Goal: Task Accomplishment & Management: Complete application form

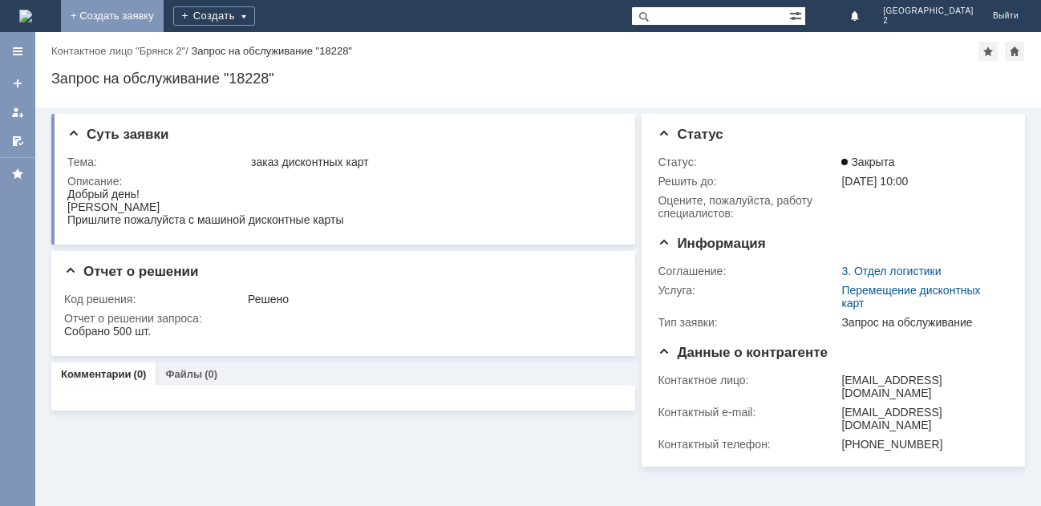
click at [164, 14] on link "+ Создать заявку" at bounding box center [112, 16] width 103 height 32
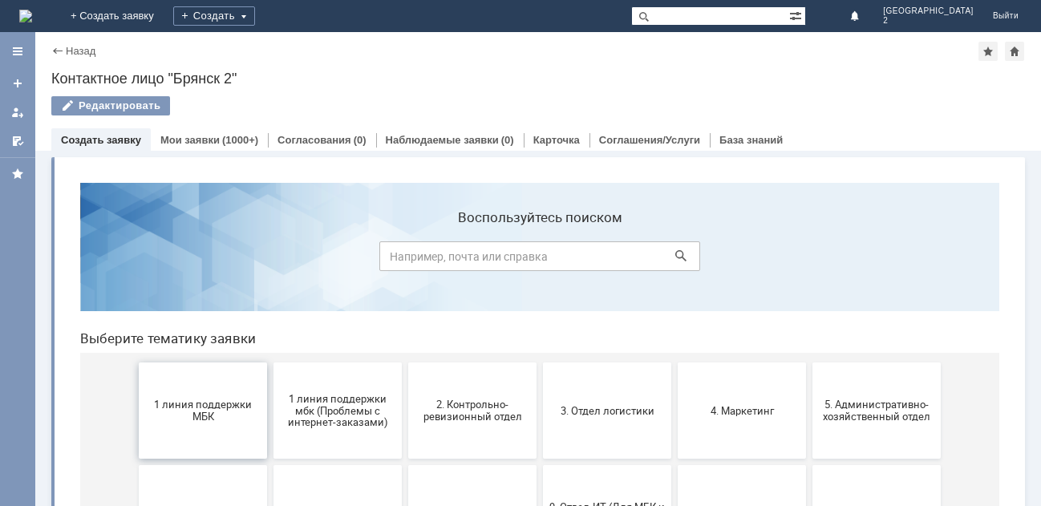
click at [211, 409] on span "1 линия поддержки МБК" at bounding box center [203, 410] width 119 height 24
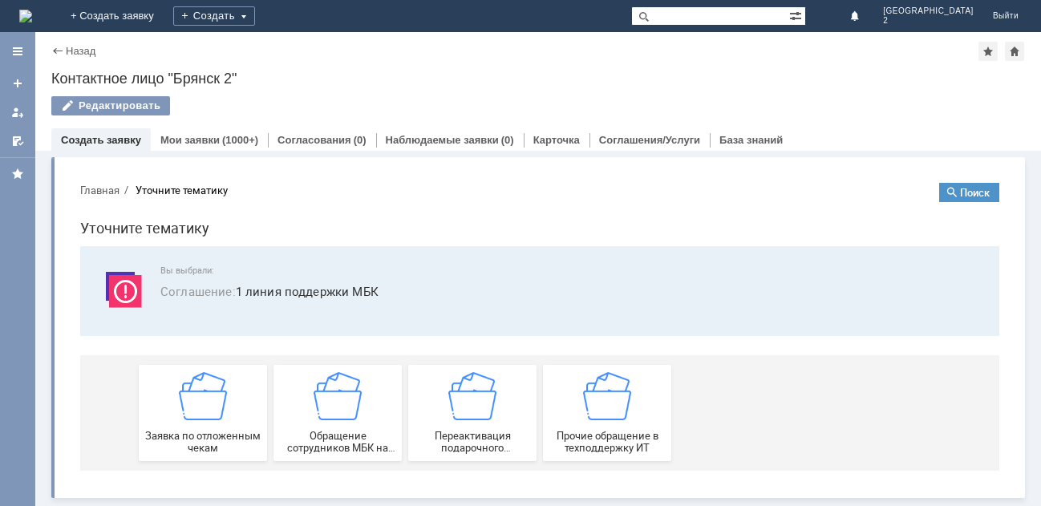
click at [211, 409] on img at bounding box center [203, 396] width 48 height 48
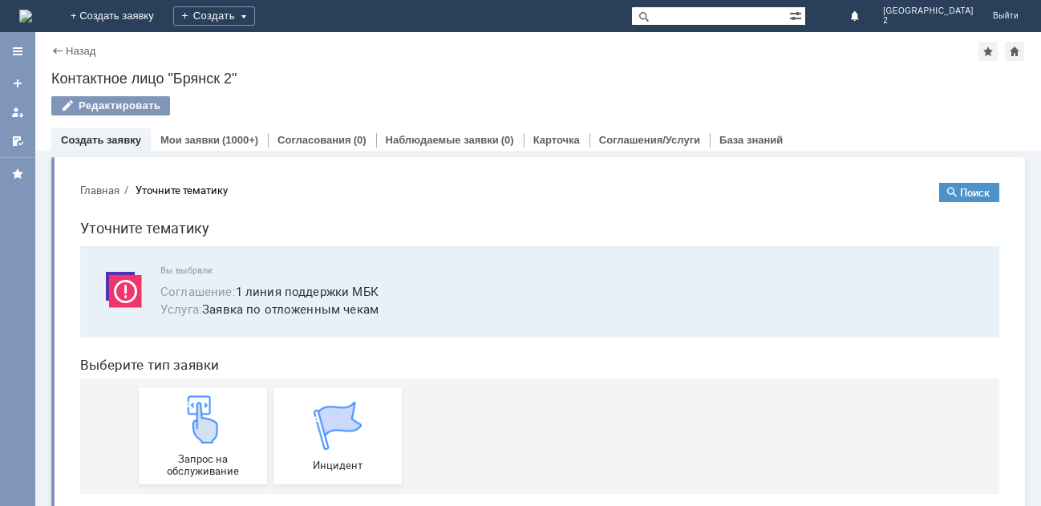
click at [211, 409] on img at bounding box center [203, 419] width 48 height 48
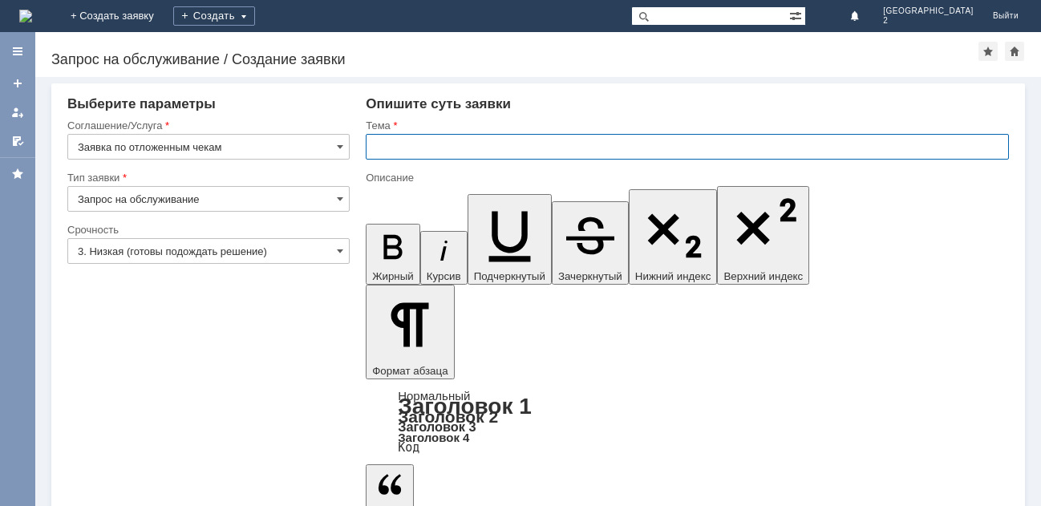
click at [394, 144] on input "text" at bounding box center [687, 147] width 643 height 26
type input "отл чек Бр2"
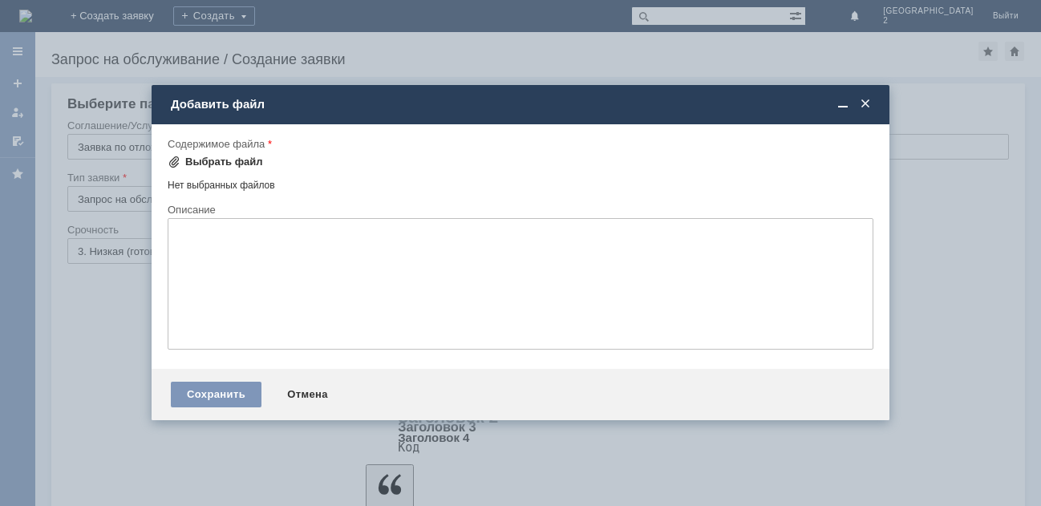
click at [238, 153] on div "Выбрать файл" at bounding box center [215, 161] width 95 height 19
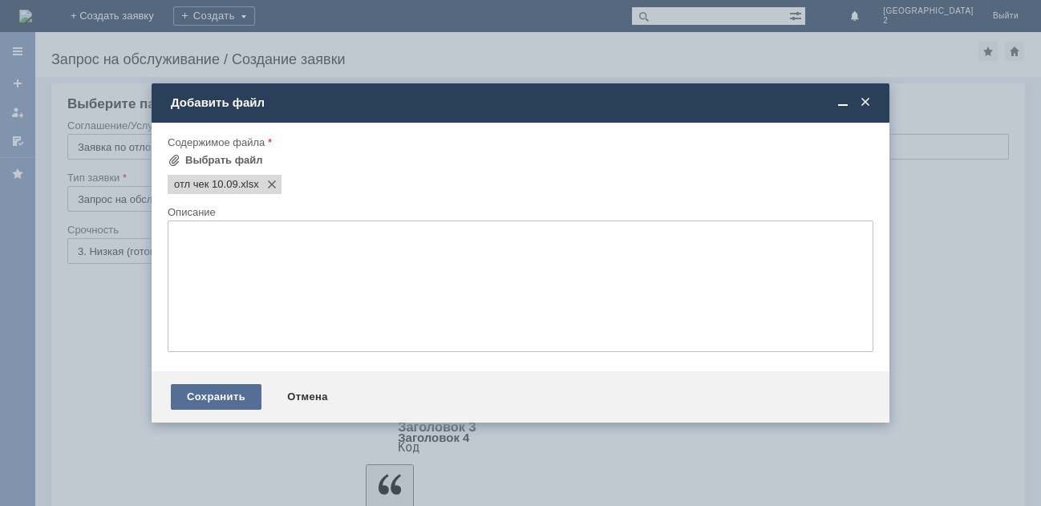
click at [245, 395] on div "Сохранить" at bounding box center [216, 397] width 91 height 26
